Goal: Use online tool/utility

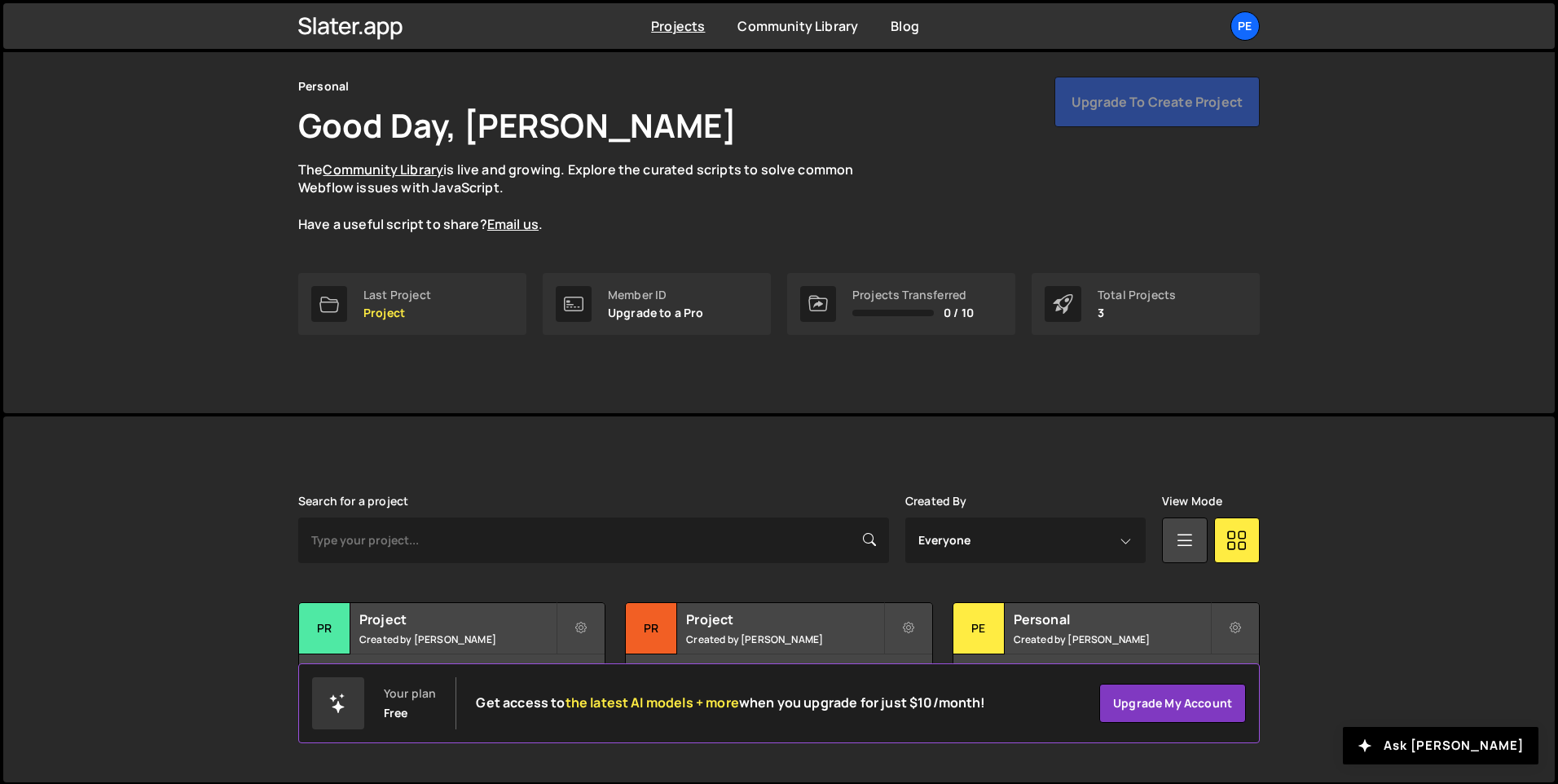
scroll to position [55, 0]
click at [974, 616] on div "Pe" at bounding box center [978, 627] width 51 height 51
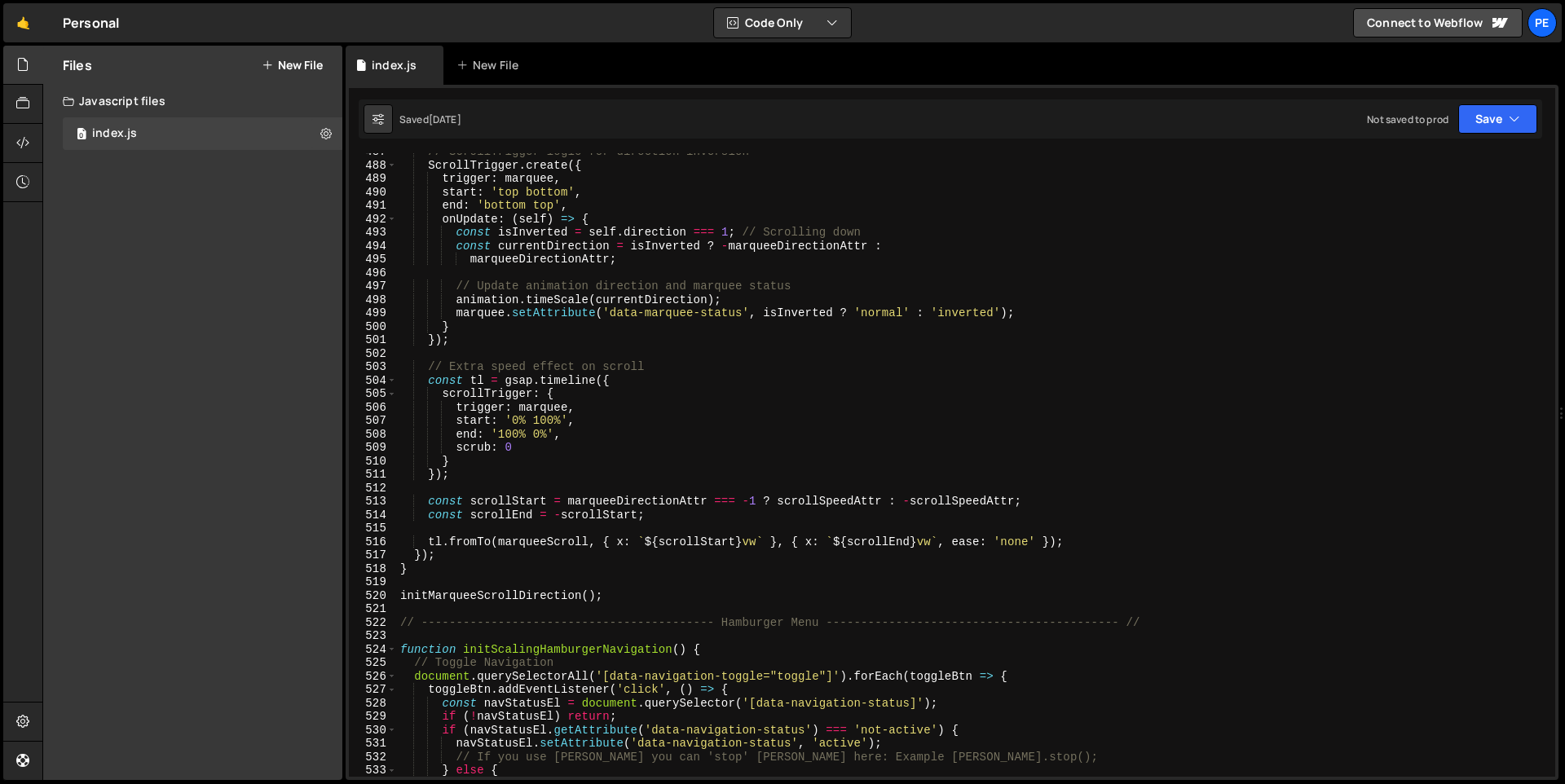
scroll to position [6558, 0]
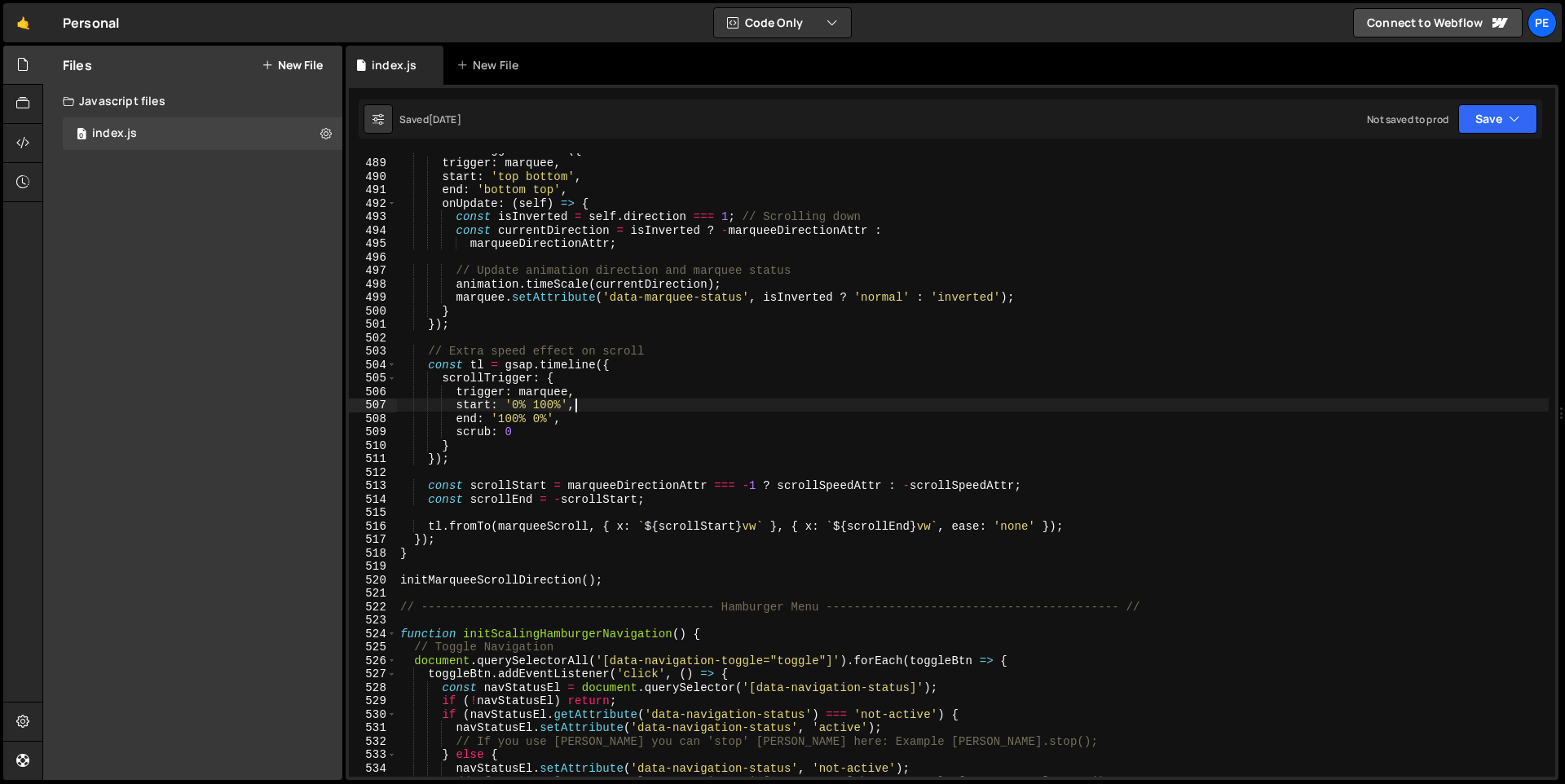
click at [817, 402] on div "ScrollTrigger . create ({ trigger : marquee , start : 'top bottom' , end : 'bot…" at bounding box center [972, 468] width 1151 height 650
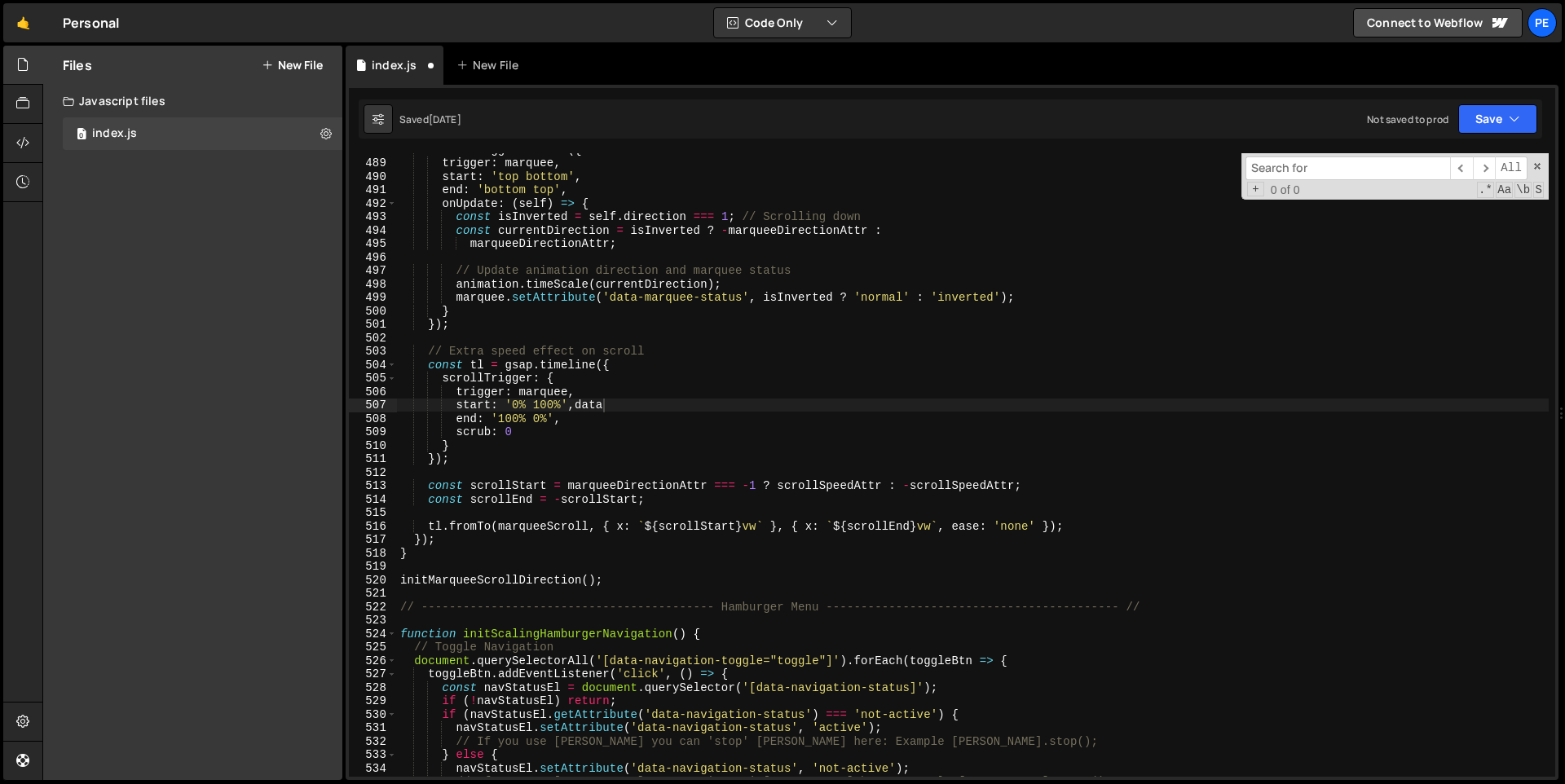
scroll to position [0, 11]
type textarea "start: '0% 100%',"
click at [1297, 170] on input at bounding box center [1347, 168] width 205 height 24
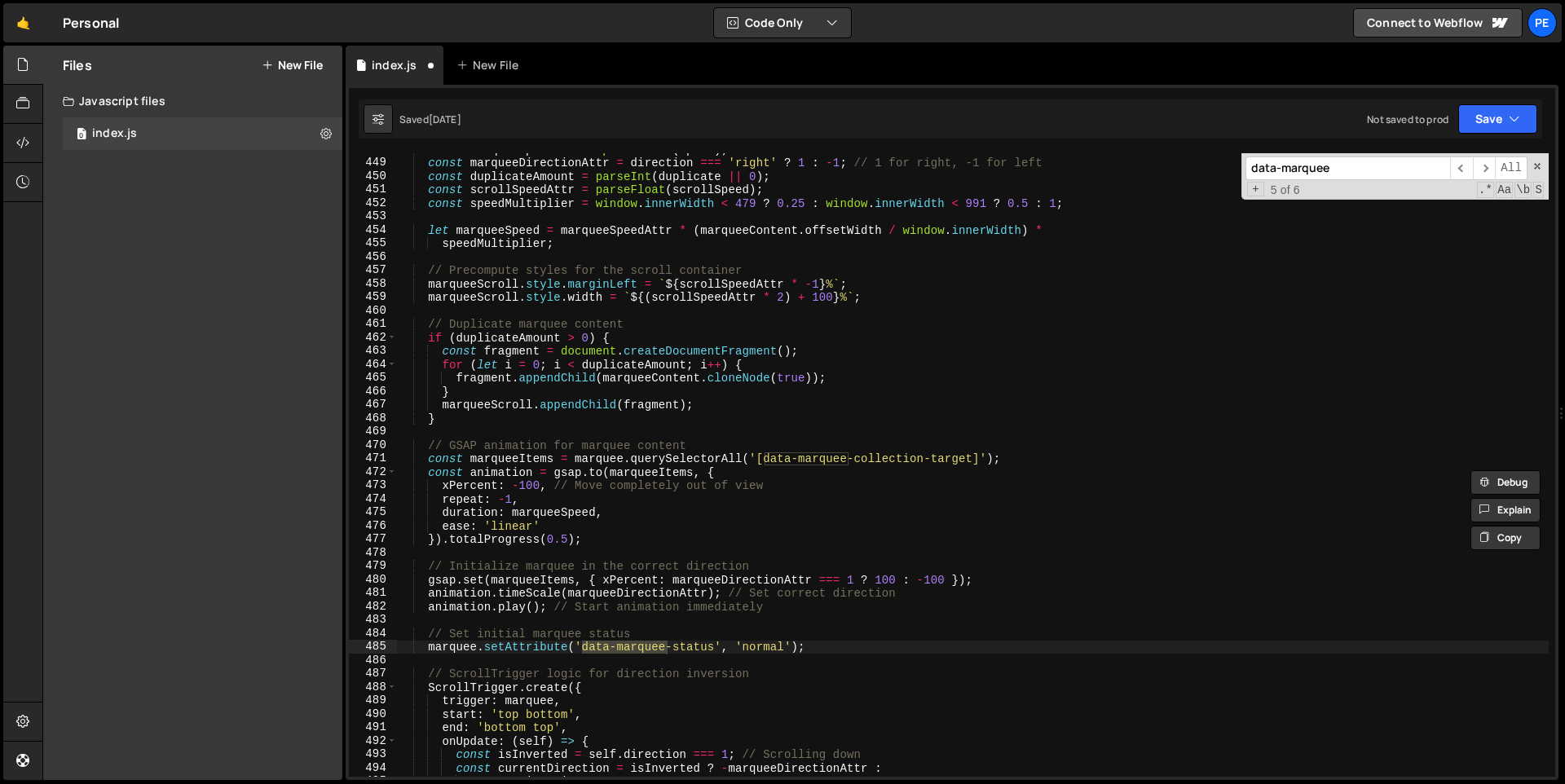
scroll to position [6397, 0]
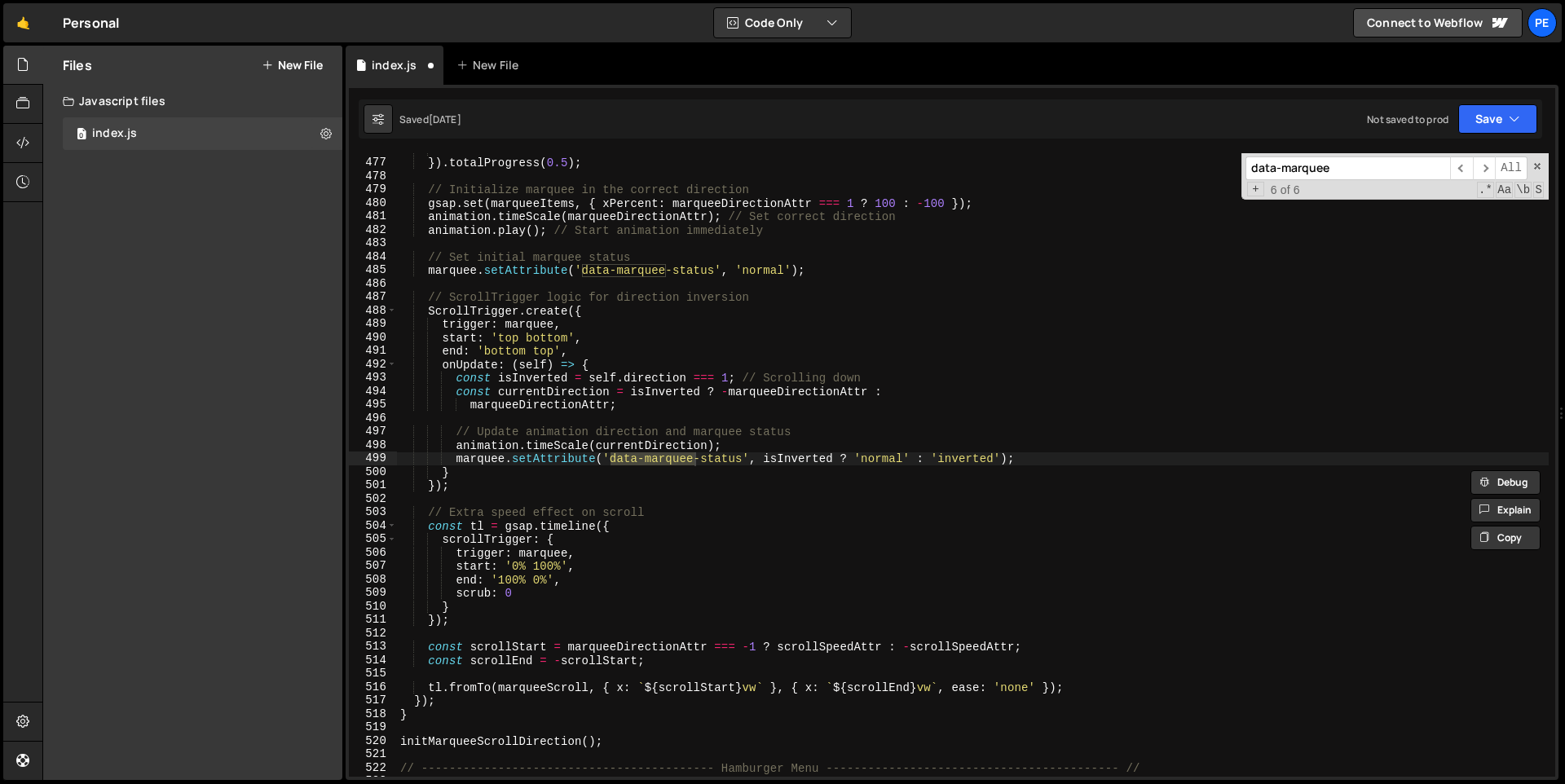
type input "data-marquee"
